Goal: Transaction & Acquisition: Obtain resource

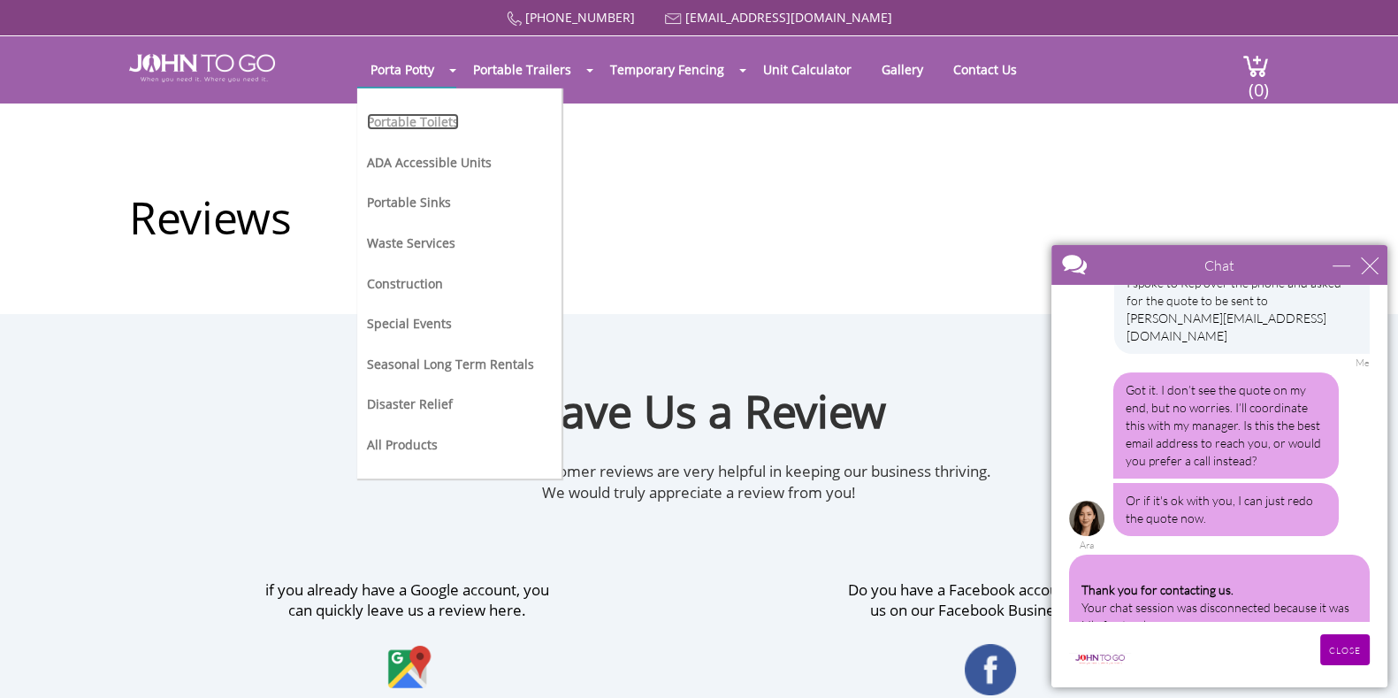
click at [400, 118] on link "Portable Toilets" at bounding box center [413, 121] width 92 height 17
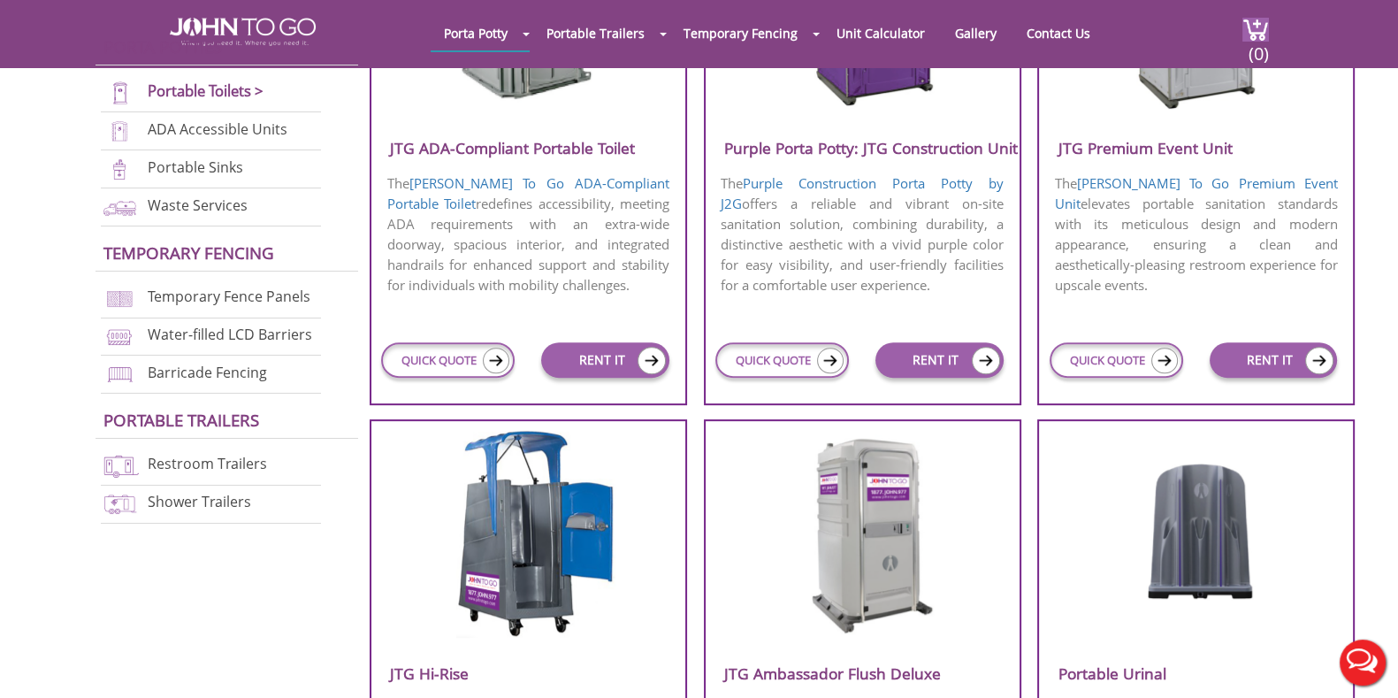
scroll to position [1105, 0]
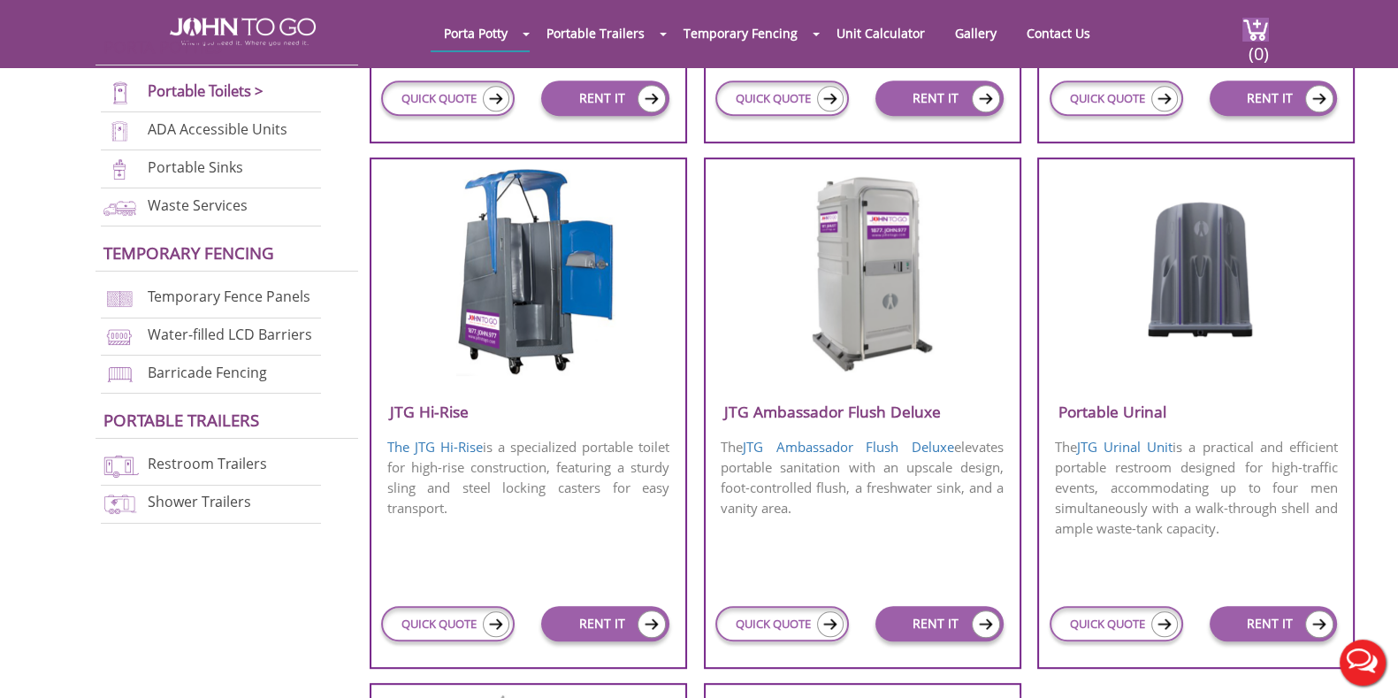
click at [841, 311] on img at bounding box center [862, 270] width 169 height 203
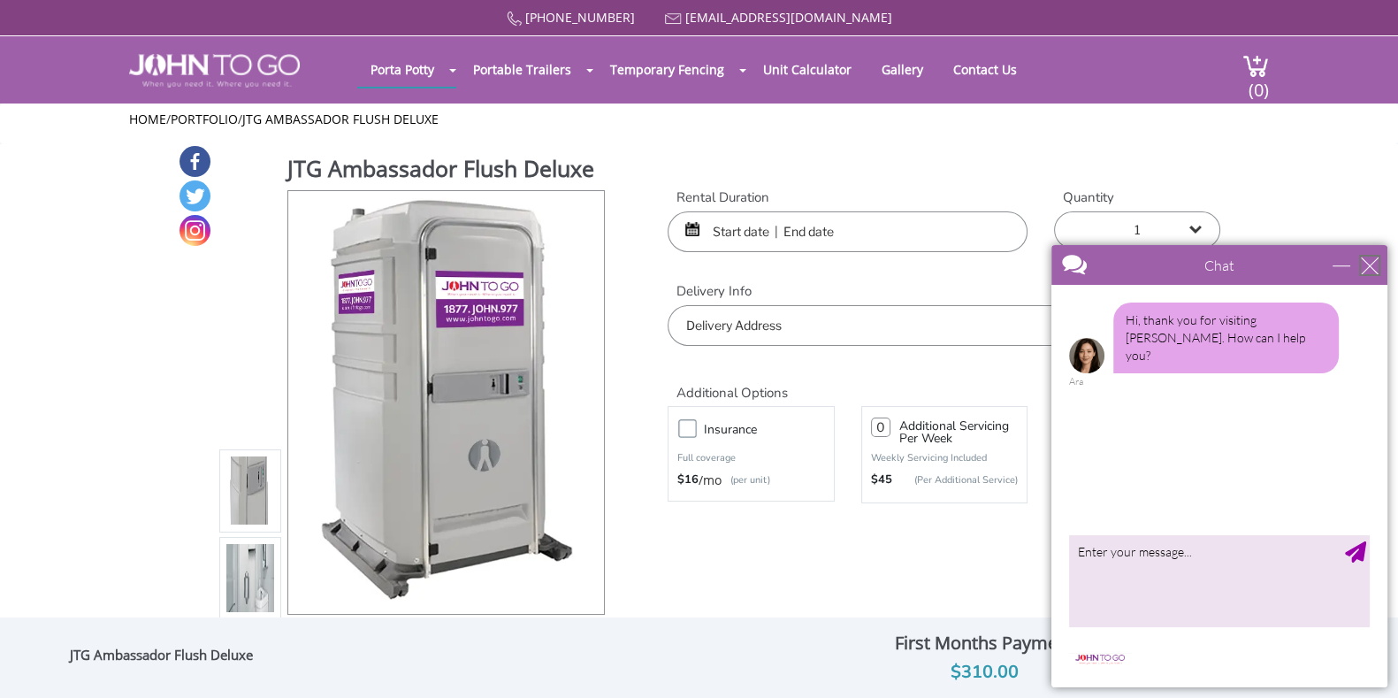
click at [1373, 272] on div "close" at bounding box center [1370, 265] width 18 height 18
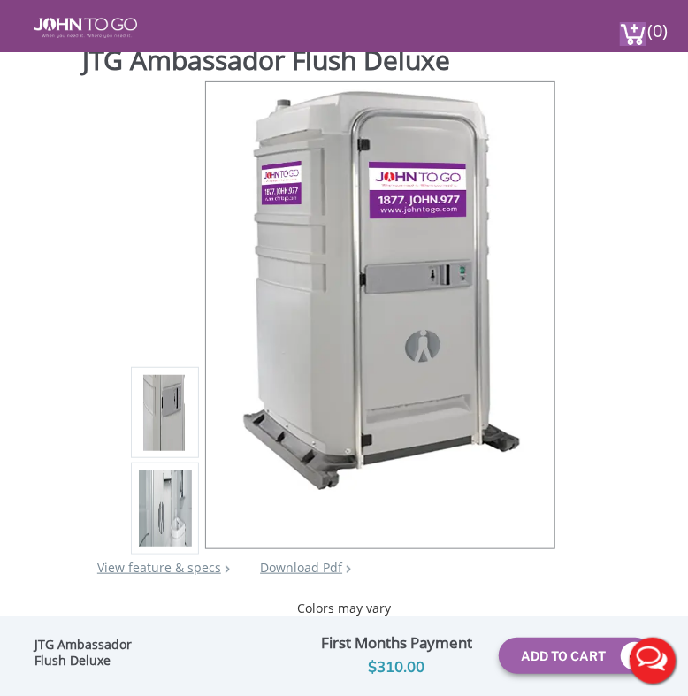
scroll to position [110, 0]
